Goal: Information Seeking & Learning: Compare options

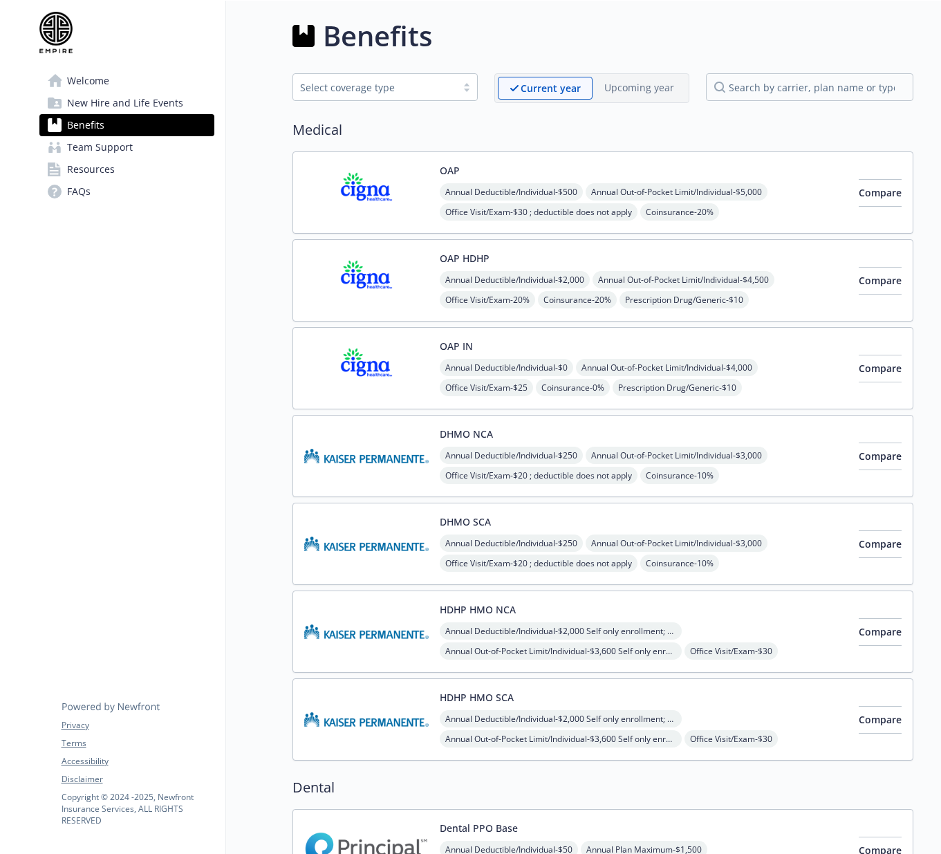
scroll to position [7, 0]
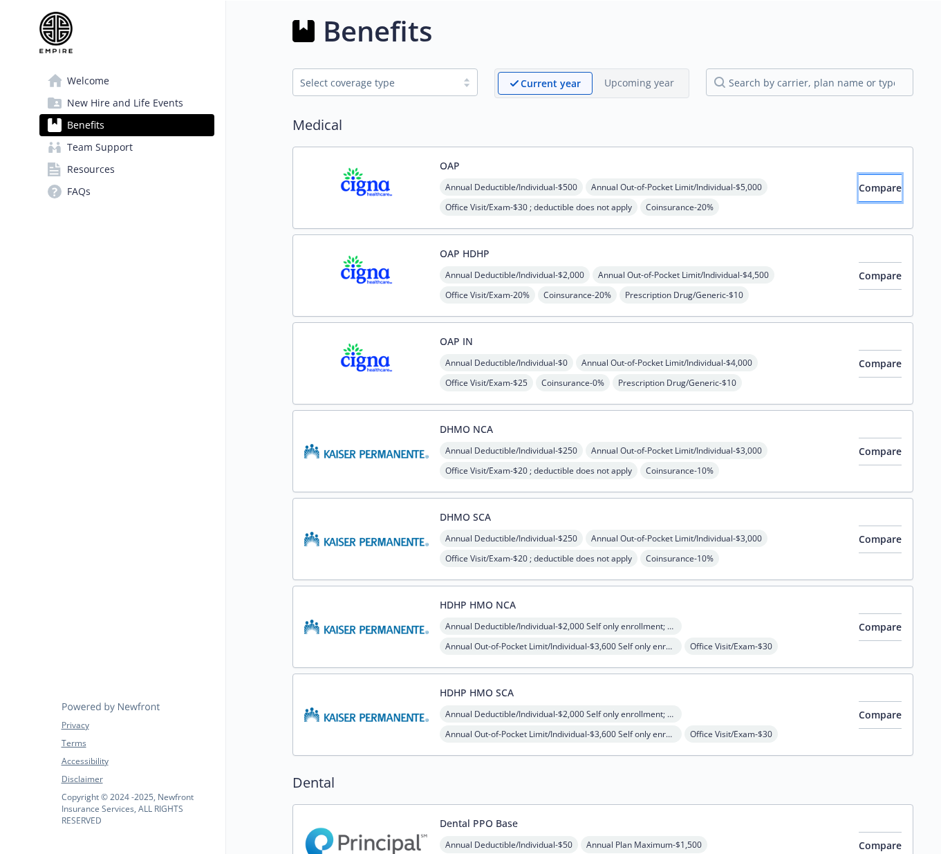
click at [859, 185] on span "Compare" at bounding box center [880, 187] width 43 height 13
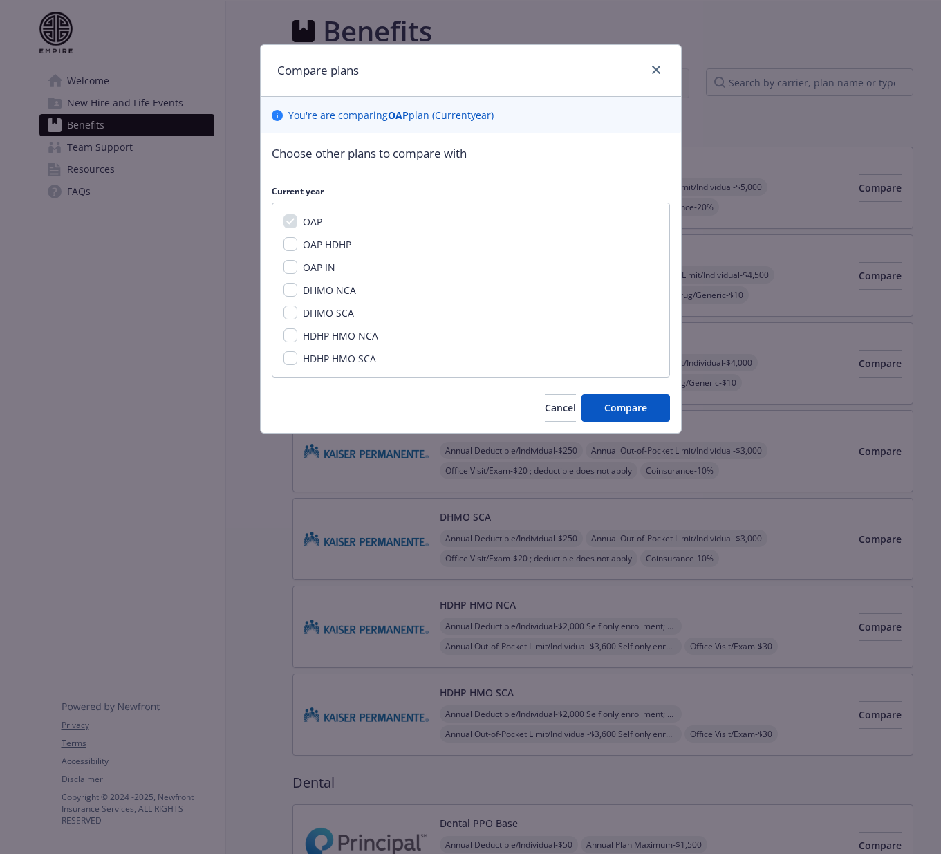
click at [317, 262] on span "OAP IN" at bounding box center [319, 267] width 33 height 13
click at [297, 262] on input "OAP IN" at bounding box center [291, 267] width 14 height 14
checkbox input "true"
click at [632, 414] on span "Compare" at bounding box center [625, 407] width 43 height 13
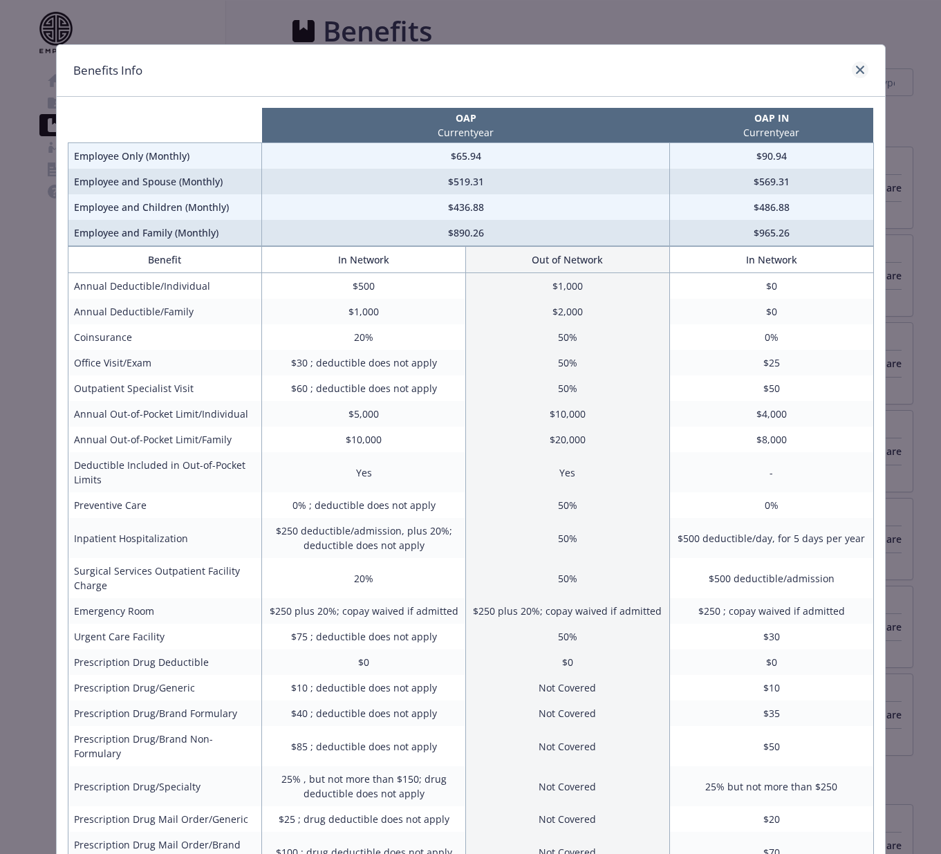
click at [869, 66] on div "Benefits Info" at bounding box center [471, 71] width 829 height 52
click at [859, 69] on icon "close" at bounding box center [860, 70] width 8 height 8
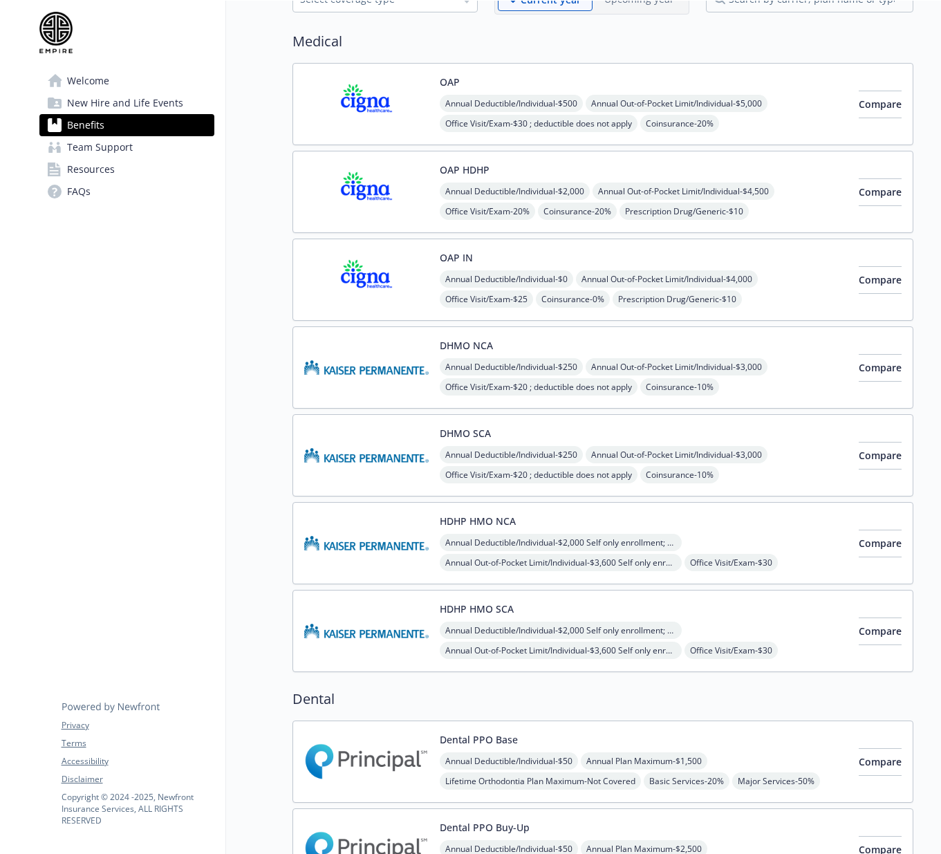
scroll to position [0, 0]
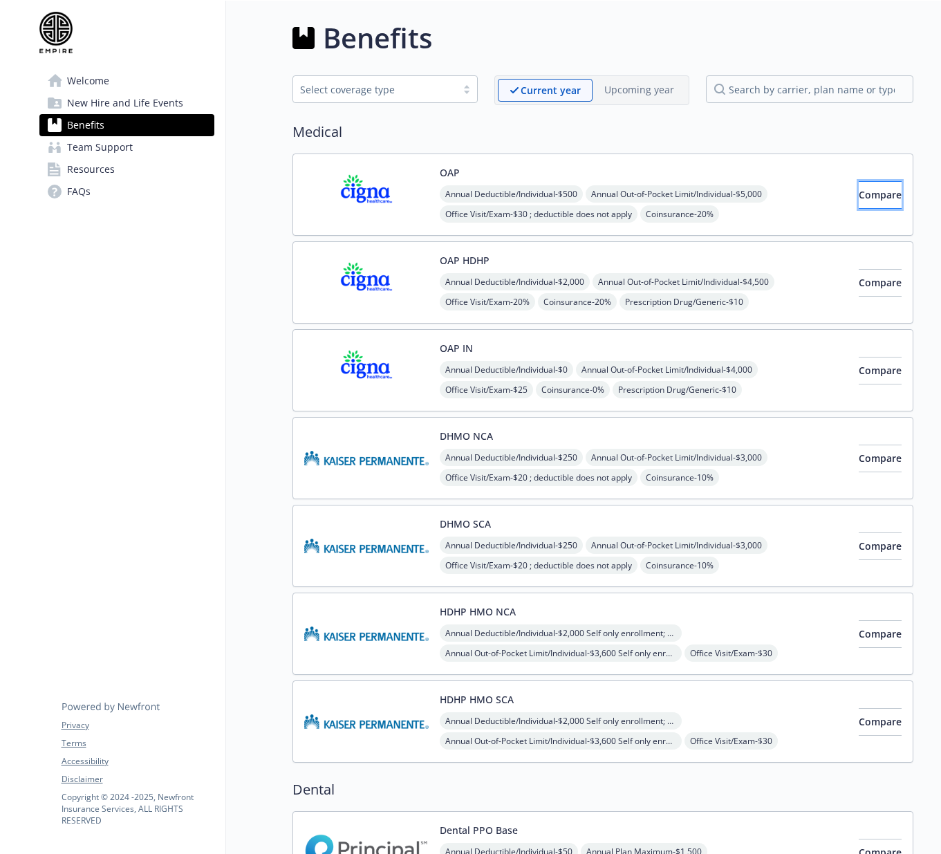
click at [859, 195] on span "Compare" at bounding box center [880, 194] width 43 height 13
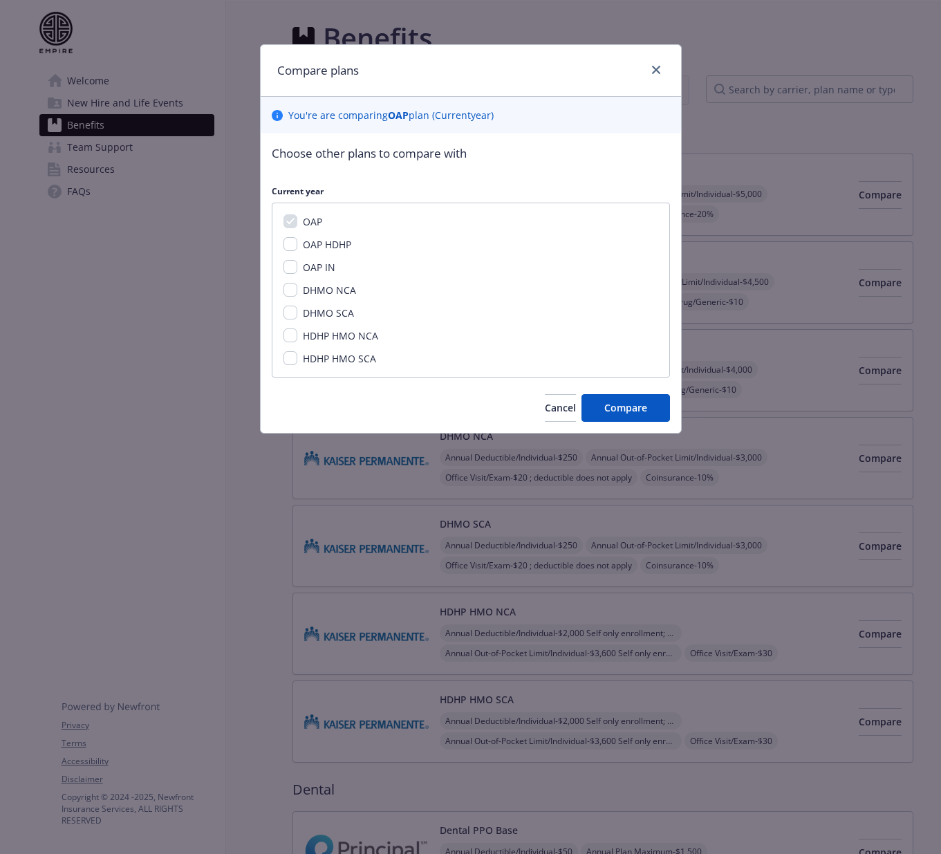
click at [318, 264] on span "OAP IN" at bounding box center [319, 267] width 33 height 13
click at [297, 264] on input "OAP IN" at bounding box center [291, 267] width 14 height 14
checkbox input "true"
click at [635, 398] on button "Compare" at bounding box center [626, 408] width 89 height 28
